Goal: Transaction & Acquisition: Purchase product/service

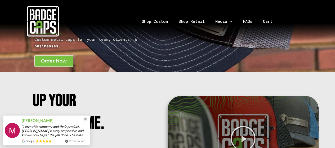
scroll to position [132, 0]
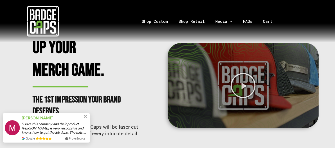
click at [86, 115] on div "Michelle Jaramillo" at bounding box center [55, 118] width 66 height 6
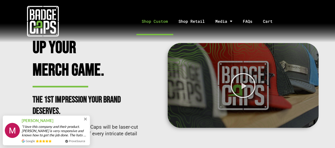
click at [165, 22] on link "Shop Custom" at bounding box center [154, 21] width 37 height 28
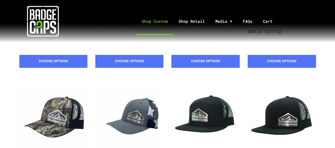
scroll to position [132, 0]
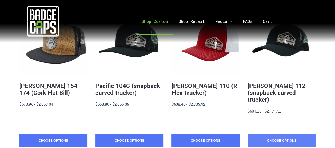
click at [274, 136] on link "Choose Options" at bounding box center [282, 140] width 68 height 13
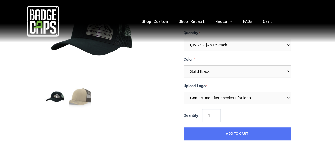
scroll to position [26, 0]
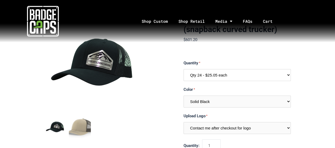
click at [232, 78] on select "Qty 24 - $25.05 each Qty 48 - $24.24 each Qty 96 - $22.62 each" at bounding box center [237, 75] width 107 height 12
click at [234, 95] on div "Color Multiple Colors (Finalize After Checkout) Solid Black Black / Charcoal Ch…" at bounding box center [237, 96] width 107 height 21
click at [234, 98] on select "Multiple Colors (Finalize After Checkout) Solid Black Black / Charcoal Charcoal…" at bounding box center [237, 102] width 107 height 12
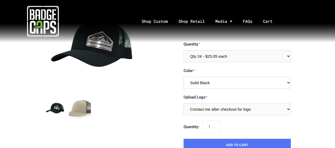
scroll to position [53, 0]
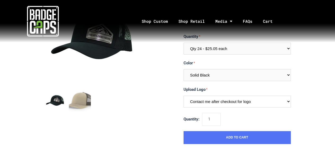
click at [235, 100] on select "Contact me after checkout for logo" at bounding box center [237, 102] width 107 height 12
click at [82, 95] on img "mark as featured image" at bounding box center [80, 101] width 22 height 22
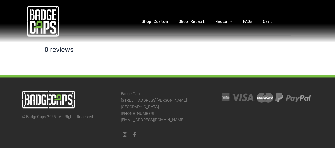
scroll to position [352, 0]
